Goal: Information Seeking & Learning: Learn about a topic

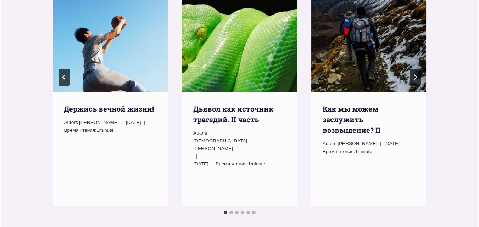
scroll to position [886, 0]
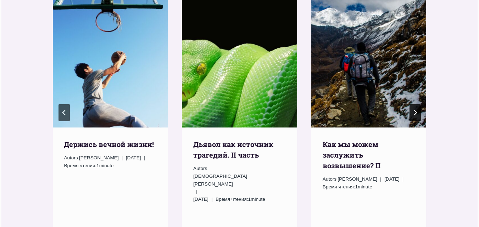
click at [415, 110] on icon "Следующий" at bounding box center [415, 113] width 6 height 6
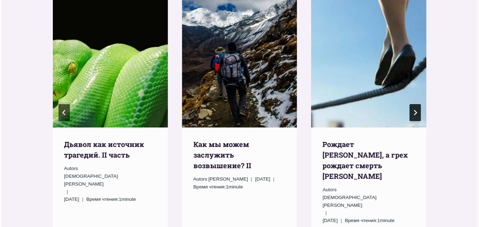
click at [415, 110] on icon "Следующий" at bounding box center [415, 113] width 6 height 6
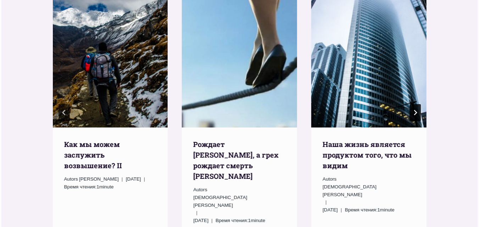
click at [415, 110] on icon "Следующий" at bounding box center [415, 113] width 6 height 6
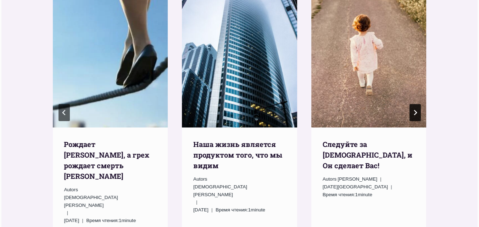
click at [415, 110] on icon "Следующий" at bounding box center [415, 113] width 6 height 6
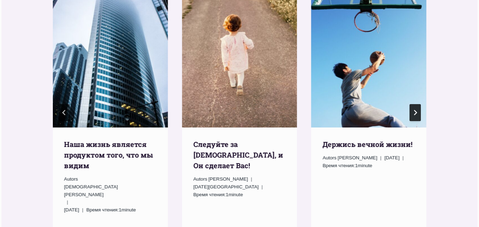
click at [415, 110] on icon "Следующий" at bounding box center [415, 113] width 6 height 6
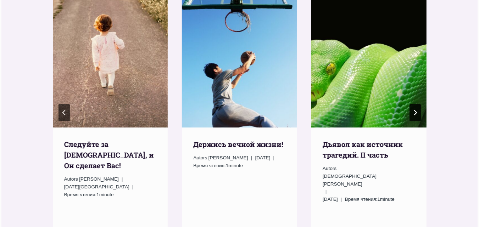
click at [415, 110] on icon "Go to first slide" at bounding box center [415, 113] width 6 height 6
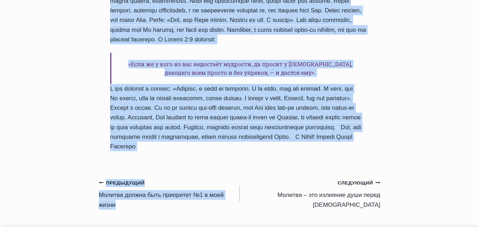
scroll to position [607, 0]
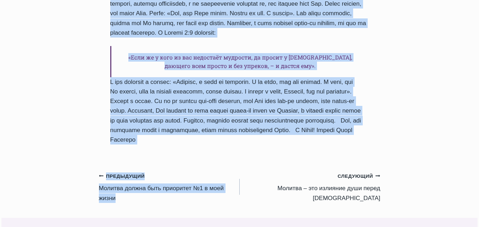
drag, startPoint x: 113, startPoint y: 29, endPoint x: 309, endPoint y: 161, distance: 236.4
copy div "Молитва – это двухсторонний разговор Автор Пастор Руфус Аджибойе 2024-Сентябрь-…"
click at [348, 180] on small "Следующий Продолжить" at bounding box center [358, 177] width 43 height 8
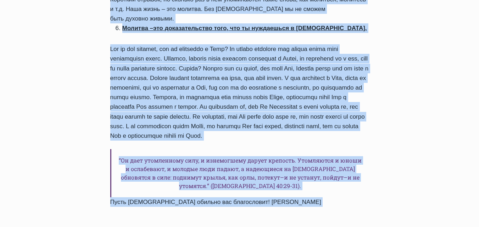
scroll to position [579, 0]
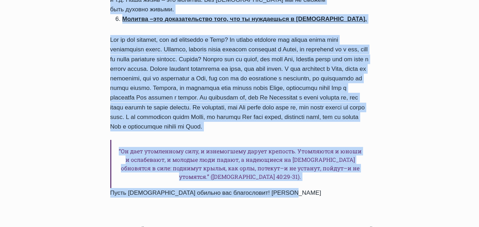
drag, startPoint x: 111, startPoint y: 63, endPoint x: 321, endPoint y: 162, distance: 231.9
copy div "Молитва – это излияние души перед Богом Автор Пастор Руфус Аджибойе 2024-Сентяб…"
click at [351, 226] on small "Следующий Продолжить" at bounding box center [358, 230] width 43 height 8
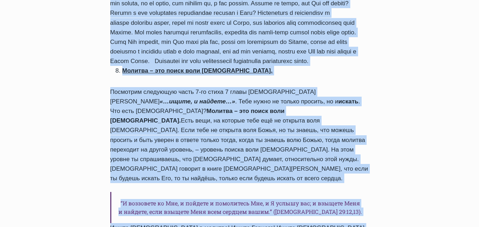
scroll to position [576, 0]
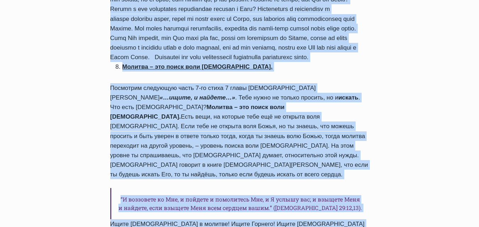
drag, startPoint x: 112, startPoint y: 31, endPoint x: 293, endPoint y: 187, distance: 239.7
click at [293, 187] on div "Ежедневное слово Молитва – это прошение у Бога и получение от Него Автор Пастор…" at bounding box center [239, 100] width 281 height 1127
copy div "Молитва – это прошение у Бога и получение от Него Автор Пастор Руфус Аджибойе 2…"
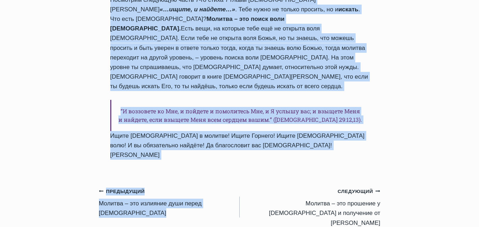
scroll to position [682, 0]
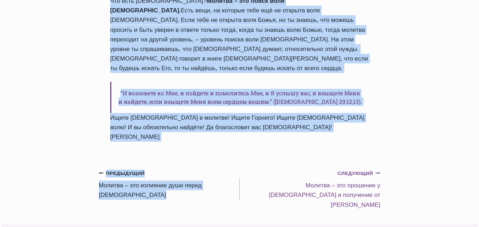
click at [355, 170] on small "Следующий Продолжить" at bounding box center [358, 174] width 43 height 8
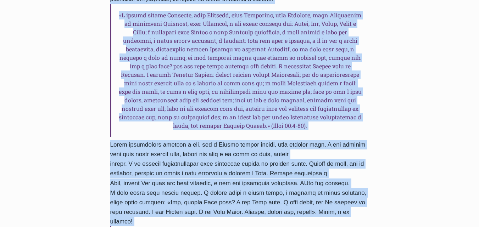
scroll to position [492, 0]
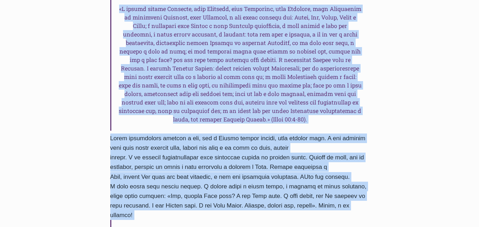
drag, startPoint x: 111, startPoint y: 62, endPoint x: 362, endPoint y: 173, distance: 274.5
copy div "Молитва – это прошение у Бога и получение от Него II Автор Mācītājs Rufus Adžib…"
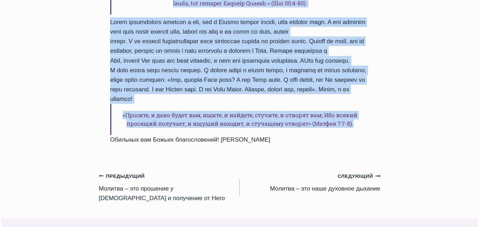
scroll to position [634, 0]
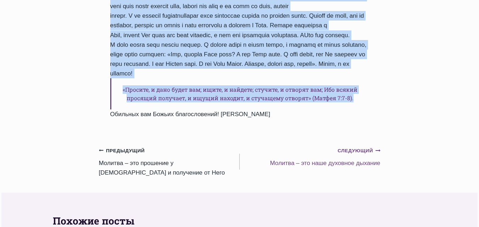
click at [347, 147] on small "Следующий Продолжить" at bounding box center [358, 151] width 43 height 8
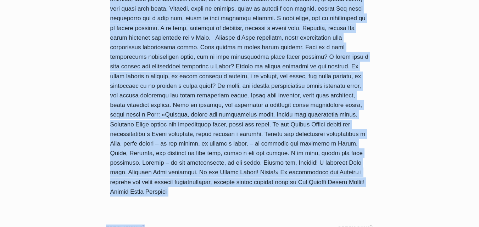
scroll to position [755, 0]
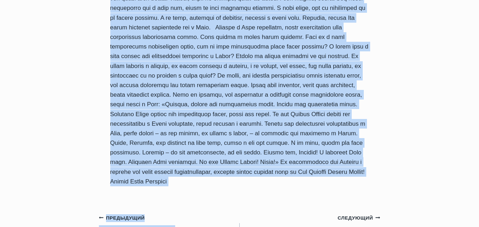
drag, startPoint x: 112, startPoint y: 103, endPoint x: 338, endPoint y: 174, distance: 237.0
copy div "Драгоценные дети Божьи, я приветствую вас Именем Иисуса Христа, и я благословля…"
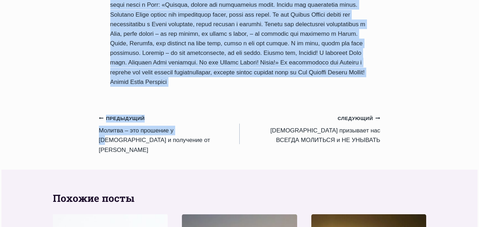
scroll to position [861, 0]
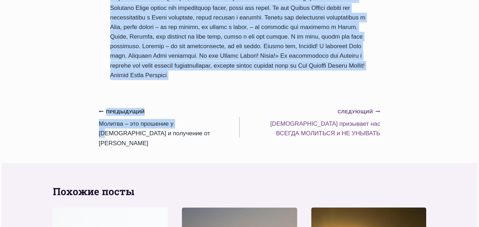
click at [354, 108] on small "Следующий Продолжить" at bounding box center [358, 112] width 43 height 8
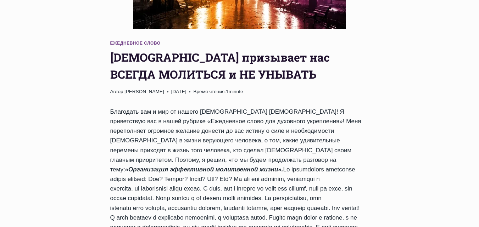
scroll to position [213, 0]
